Goal: Complete application form

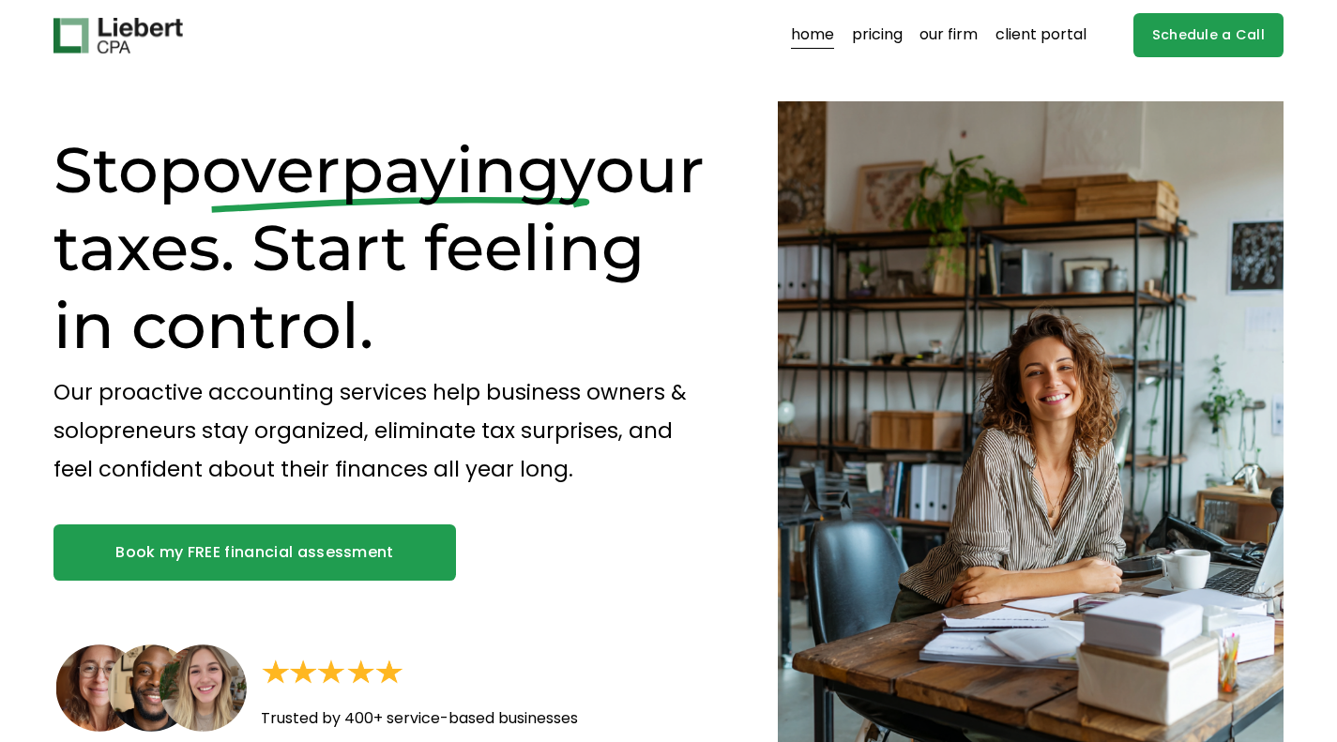
click at [868, 40] on link "pricing" at bounding box center [877, 36] width 51 height 30
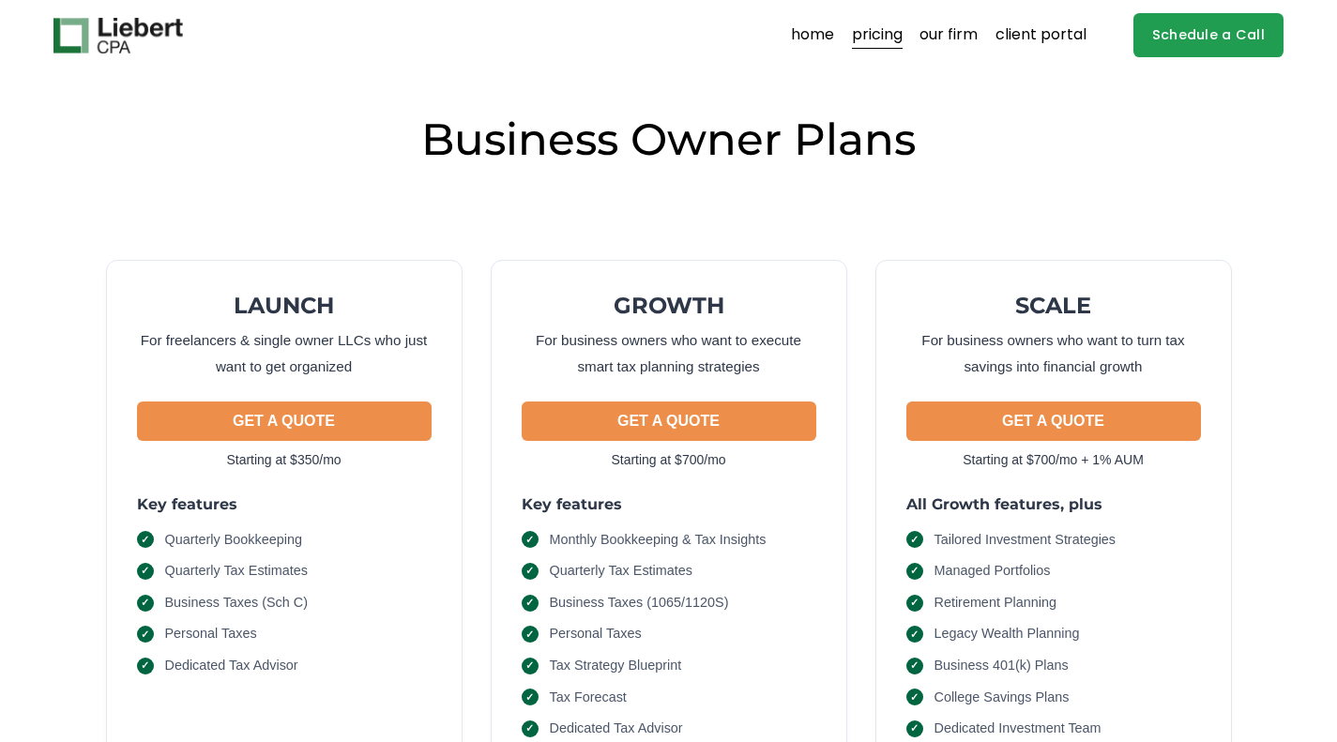
click at [472, 142] on h2 "Business Owner Plans" at bounding box center [668, 140] width 1230 height 57
click at [1183, 47] on link "Schedule a Call" at bounding box center [1208, 35] width 150 height 44
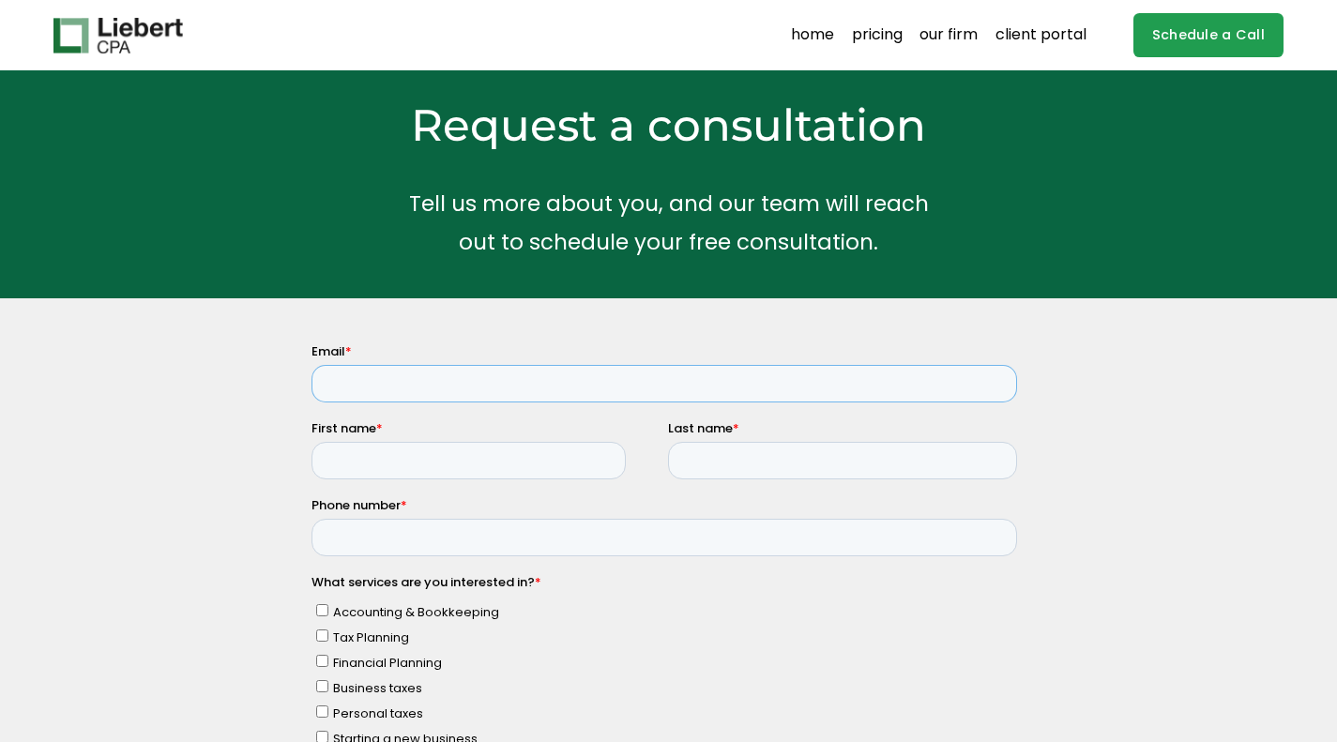
click at [459, 378] on input "Email *" at bounding box center [664, 383] width 706 height 38
type input "abrialgoen@gmail.com"
type input "Abrial"
type input "Goen"
type input "6153544737"
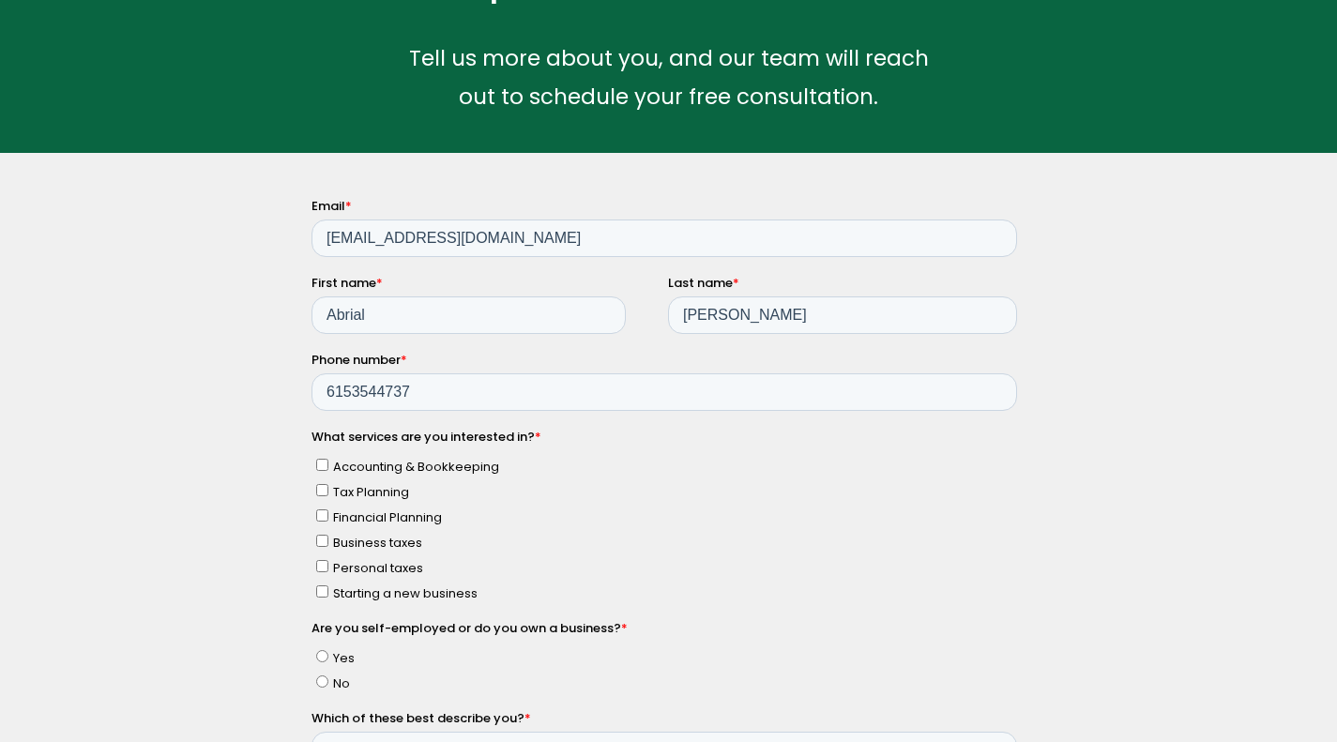
scroll to position [146, 0]
click at [322, 558] on input "Personal taxes" at bounding box center [322, 564] width 12 height 12
checkbox input "true"
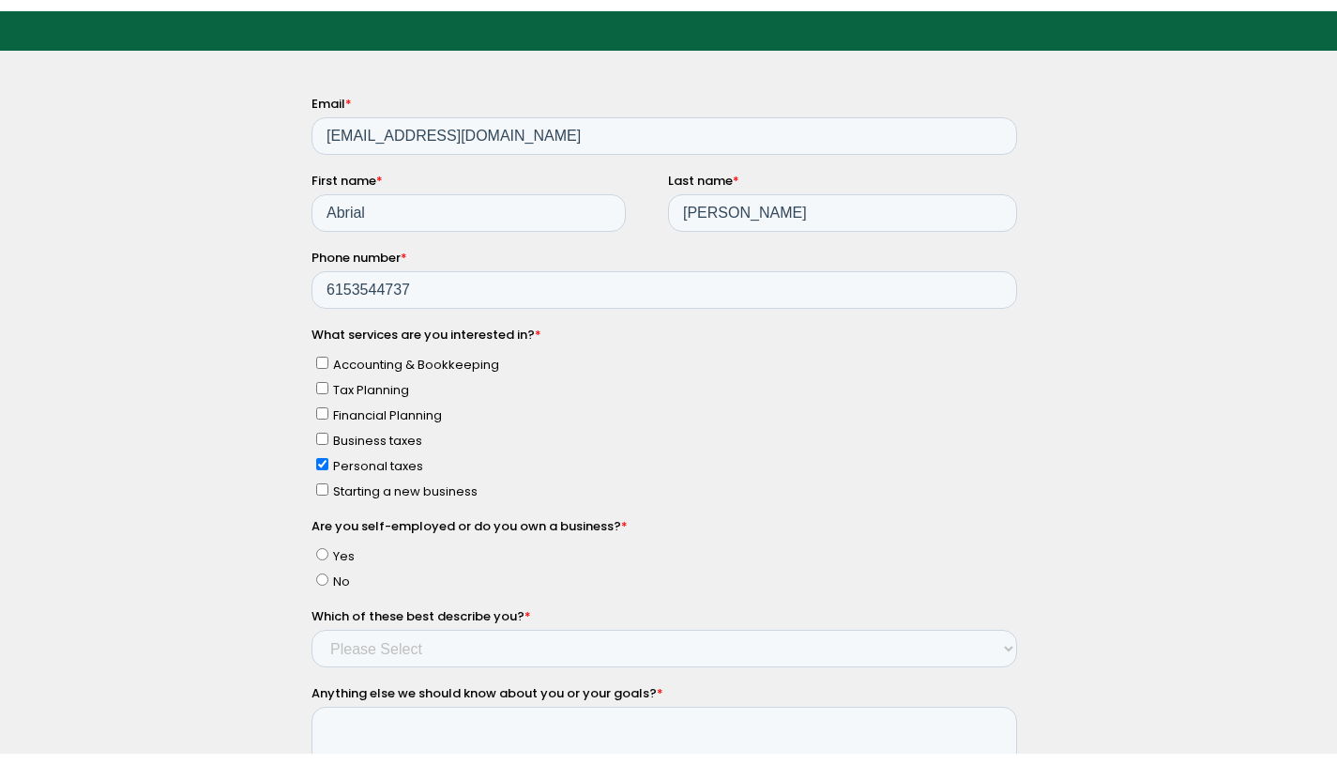
scroll to position [285, 0]
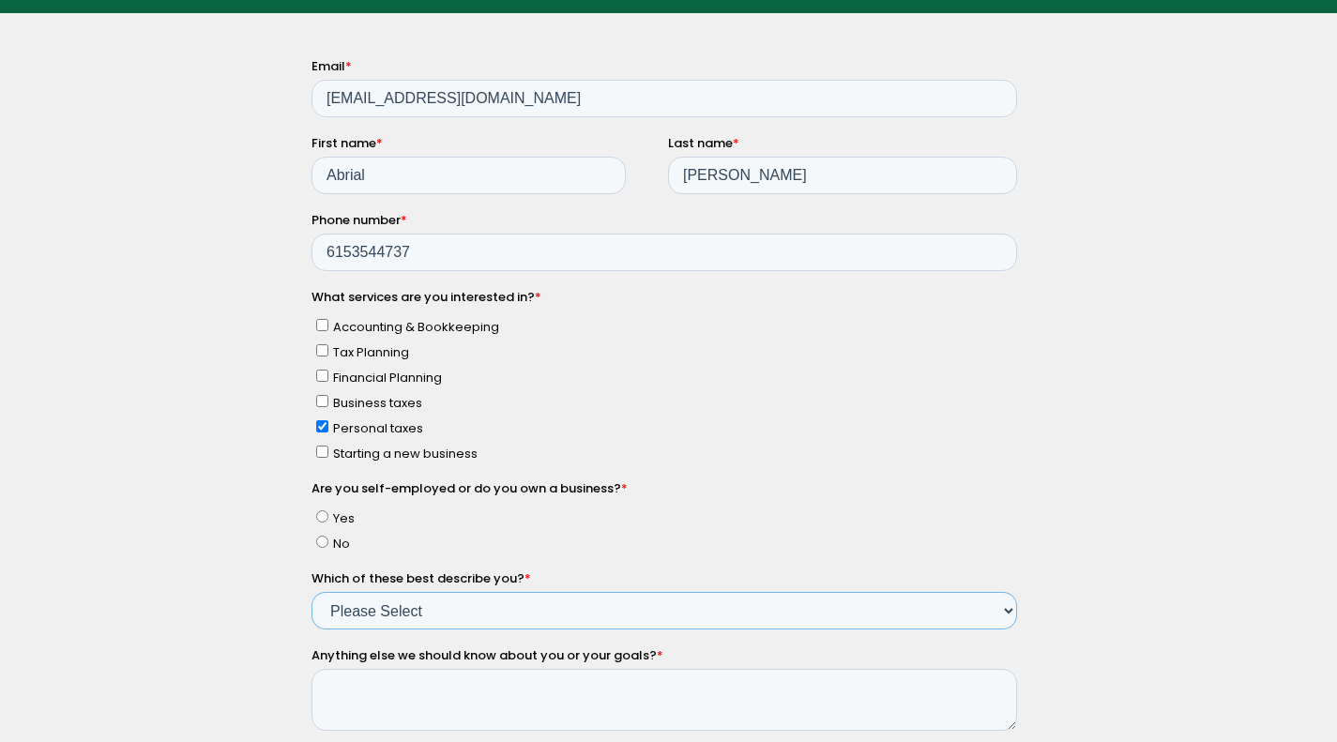
click at [391, 607] on select "Please Select Income < $100k Income between $100k-$250k Income between $250k-$5…" at bounding box center [664, 610] width 706 height 38
select select "Income between $100k-$350k"
click at [311, 591] on select "Please Select Income < $100k Income between $100k-$250k Income between $250k-$5…" at bounding box center [664, 610] width 706 height 38
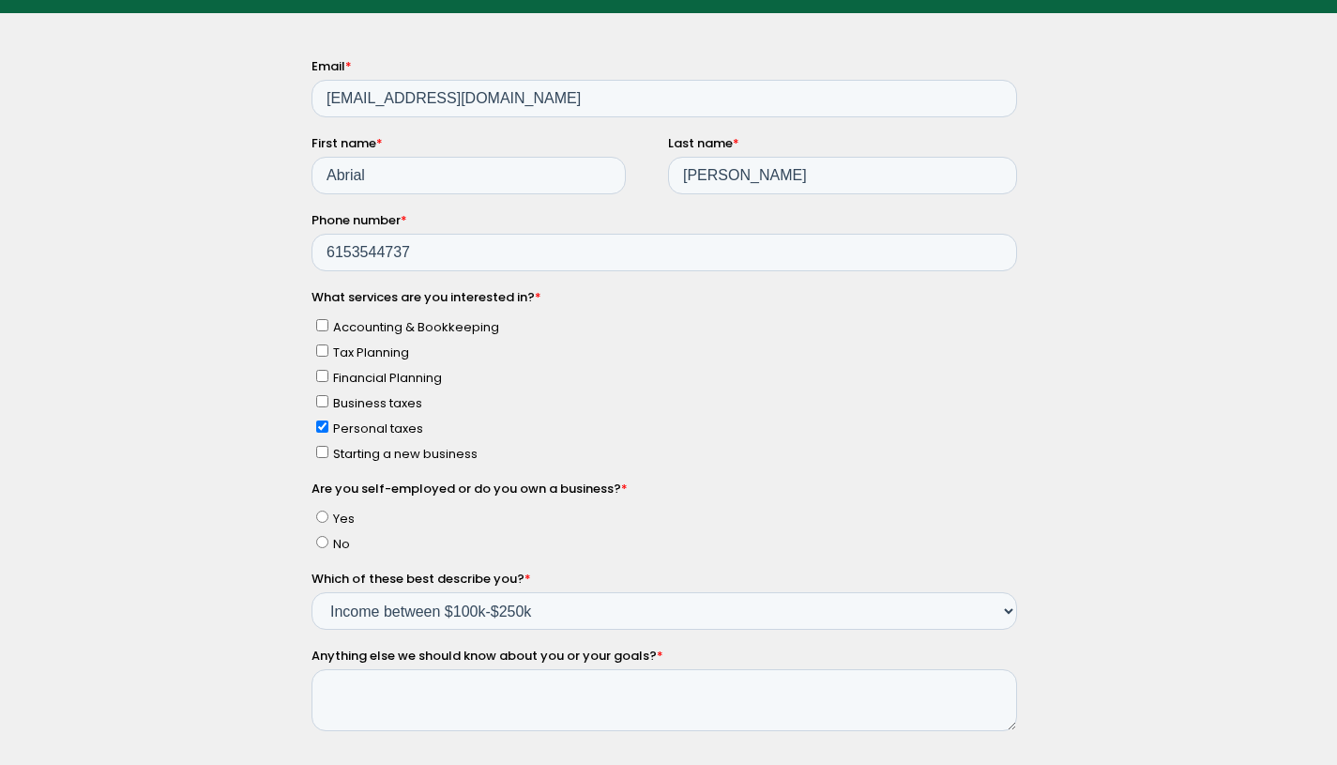
click at [325, 535] on input "No" at bounding box center [322, 541] width 12 height 12
radio input "true"
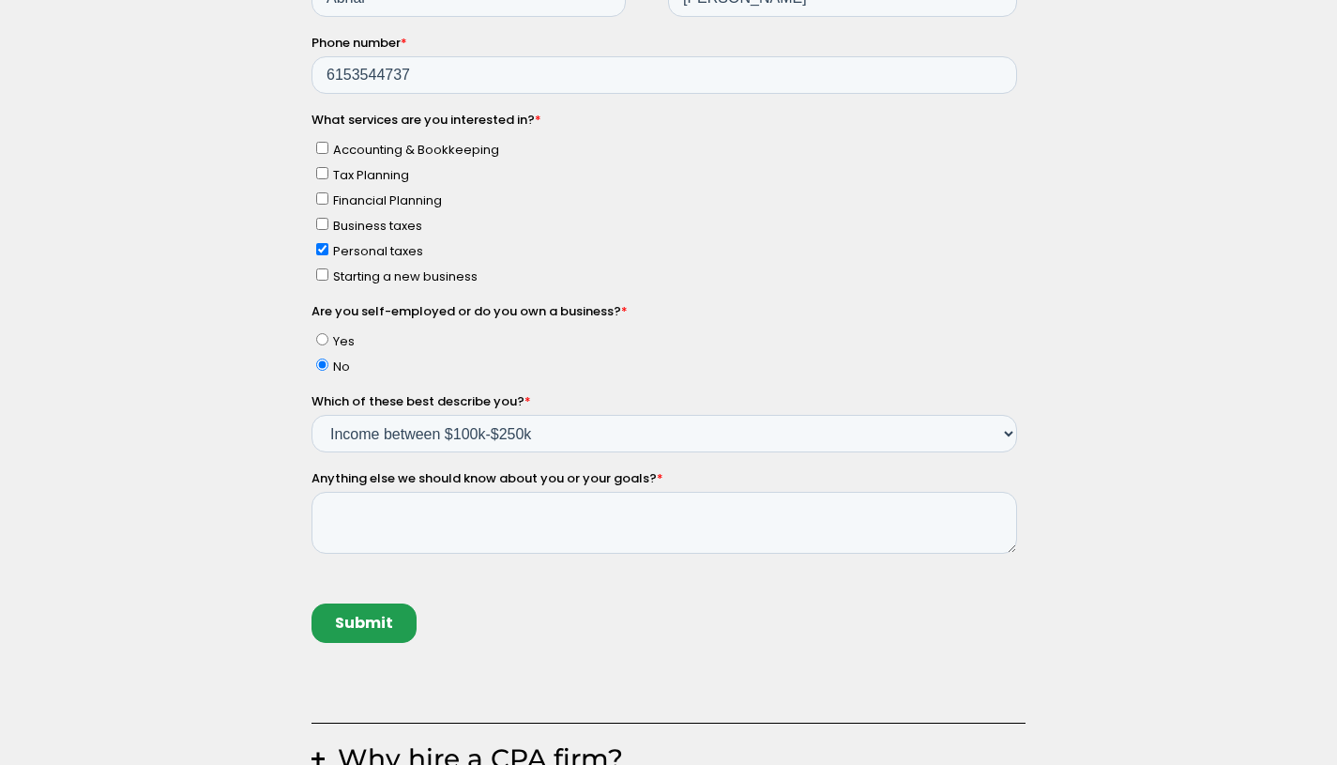
scroll to position [463, 0]
click at [430, 527] on textarea "Anything else we should know about you or your goals? *" at bounding box center [664, 522] width 706 height 62
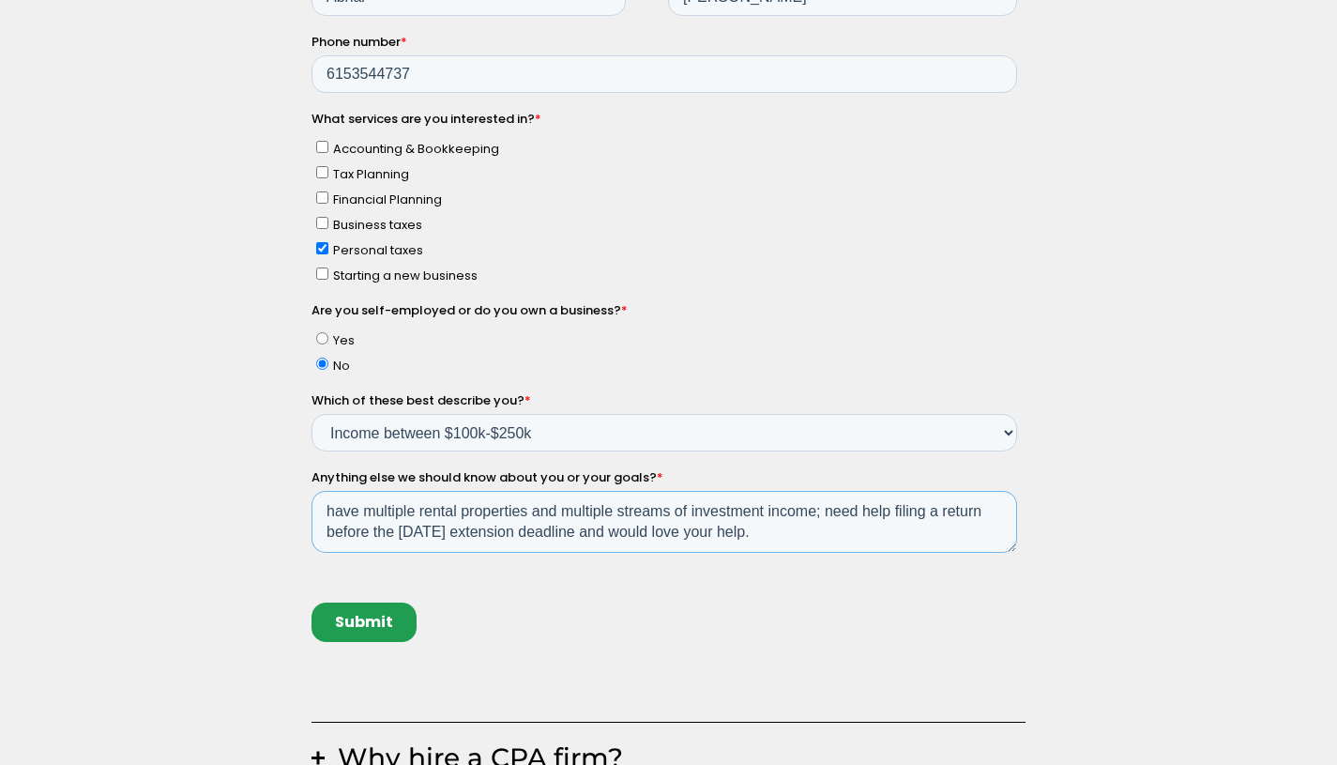
type textarea "have multiple rental properties and multiple streams of investment income; need…"
click at [338, 615] on input "Submit" at bounding box center [363, 621] width 105 height 39
